Goal: Use online tool/utility: Utilize a website feature to perform a specific function

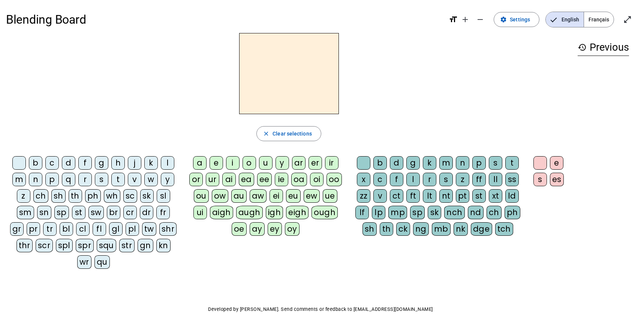
click at [169, 178] on div "y" at bounding box center [167, 178] width 13 height 13
click at [217, 159] on div "e" at bounding box center [216, 162] width 13 height 13
click at [497, 162] on div "s" at bounding box center [495, 162] width 13 height 13
click at [482, 162] on div "p" at bounding box center [478, 162] width 13 height 13
click at [512, 161] on div "t" at bounding box center [511, 162] width 13 height 13
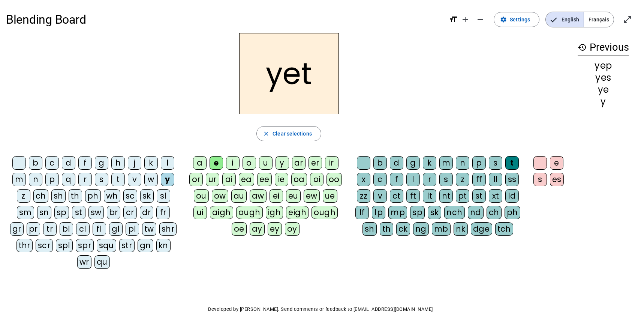
click at [133, 162] on div "j" at bounding box center [134, 162] width 13 height 13
click at [252, 160] on div "o" at bounding box center [249, 162] width 13 height 13
click at [216, 163] on div "e" at bounding box center [216, 162] width 13 height 13
click at [148, 180] on div "w" at bounding box center [150, 178] width 13 height 13
click at [481, 195] on div "st" at bounding box center [478, 195] width 13 height 13
